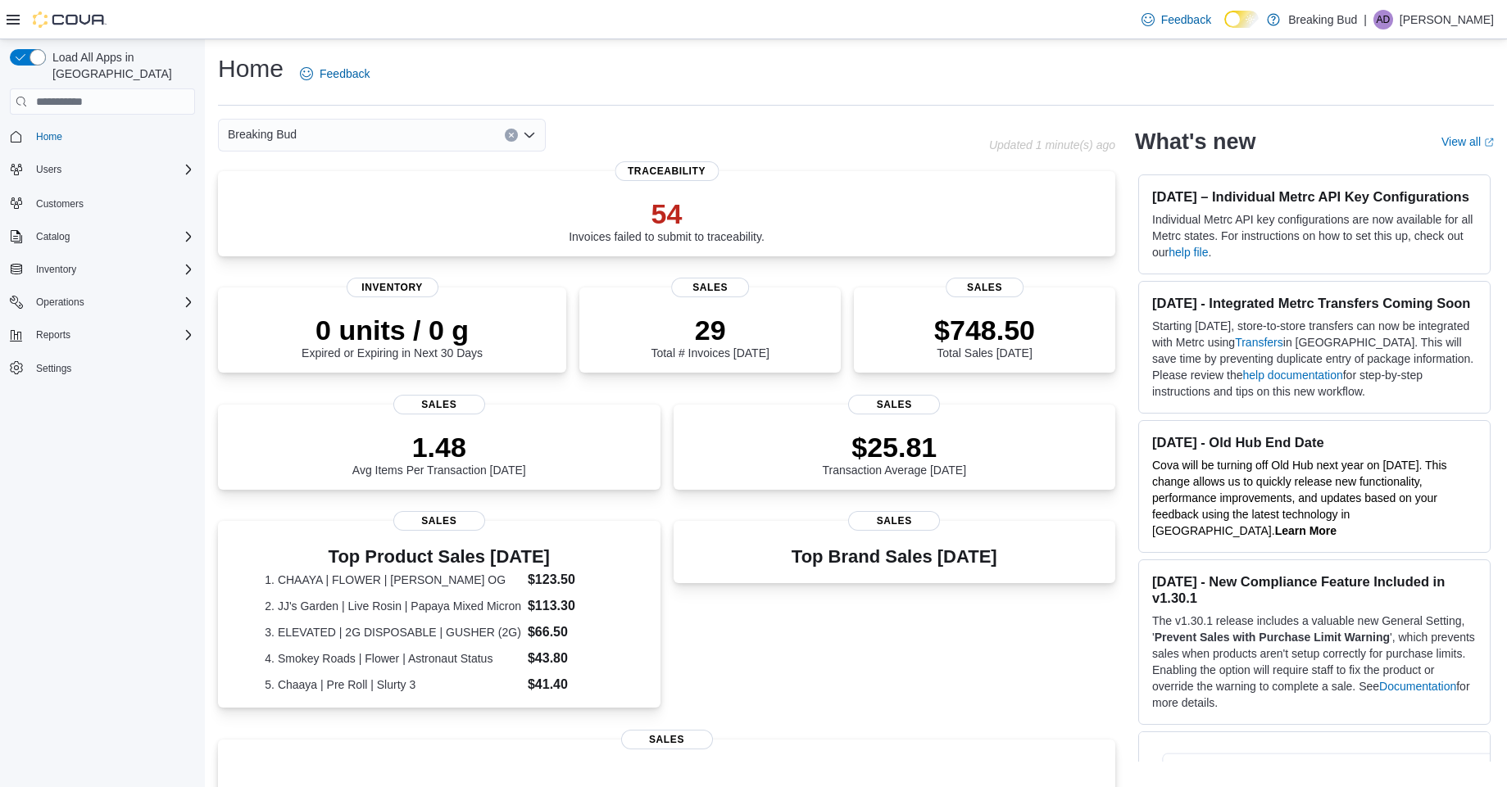
click at [1116, 57] on div "Home Feedback" at bounding box center [856, 73] width 1276 height 43
